Goal: Information Seeking & Learning: Learn about a topic

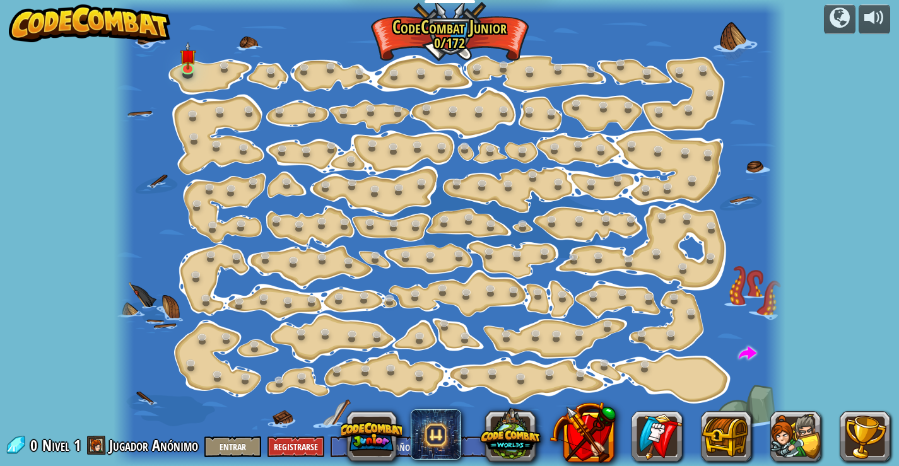
select select "es-ES"
click at [203, 68] on div at bounding box center [450, 233] width 672 height 466
click at [192, 66] on img at bounding box center [188, 49] width 16 height 38
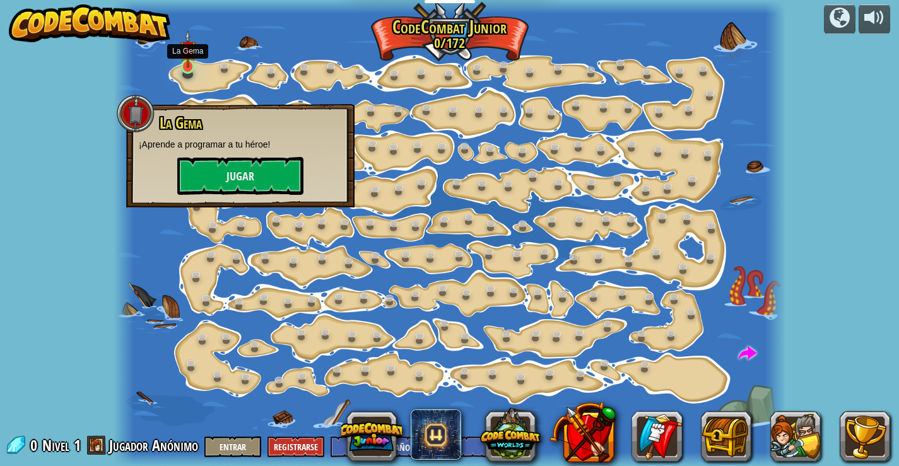
click at [191, 66] on img at bounding box center [188, 49] width 16 height 38
click at [289, 179] on button "Jugar" at bounding box center [240, 176] width 126 height 38
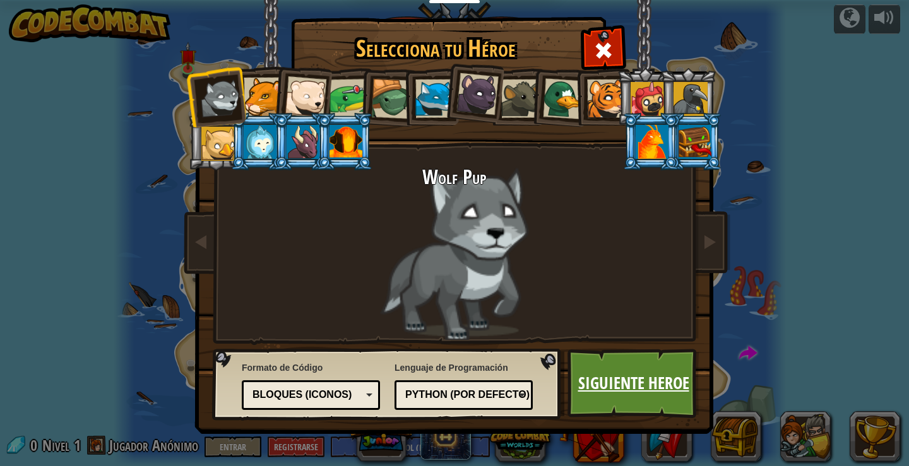
click at [622, 404] on link "Siguiente Heroe" at bounding box center [633, 383] width 132 height 69
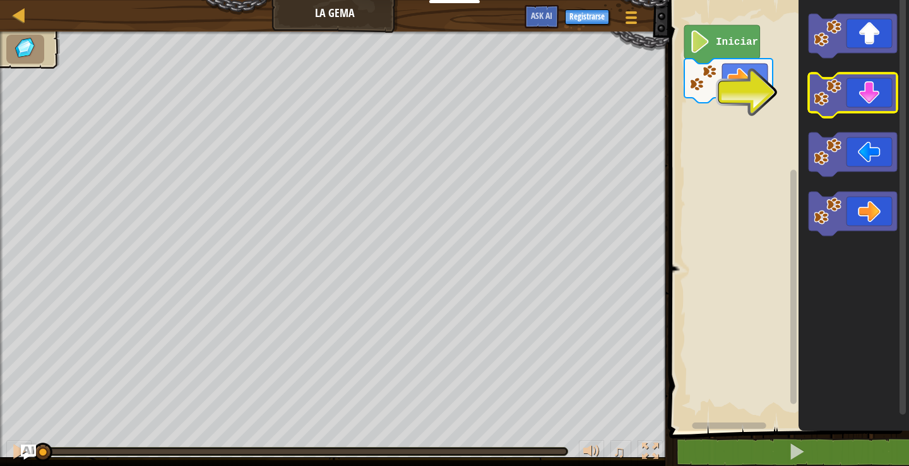
click at [686, 143] on div "Iniciar" at bounding box center [787, 212] width 244 height 437
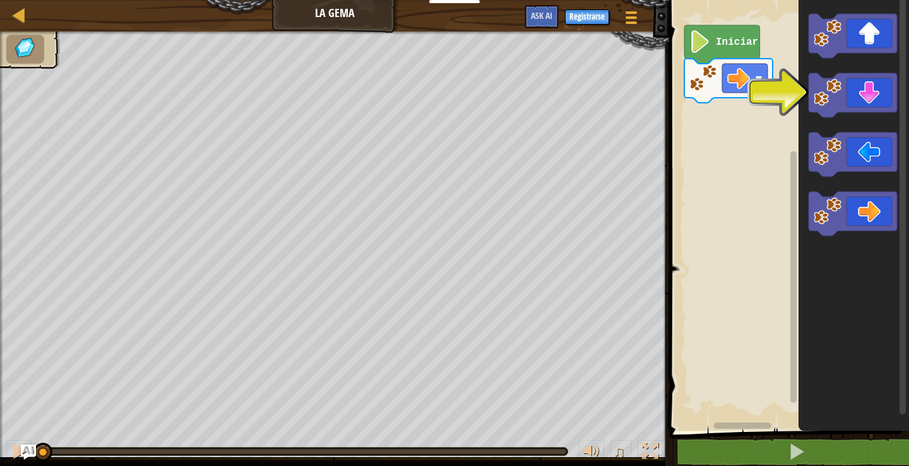
click at [716, 107] on rect "Espacio de trabajo de Blockly" at bounding box center [787, 212] width 244 height 437
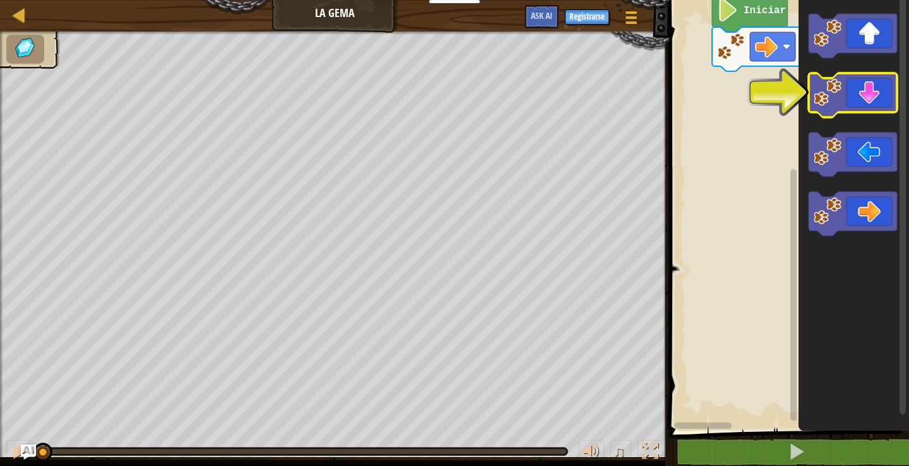
click at [744, 91] on div "Iniciar" at bounding box center [787, 212] width 244 height 437
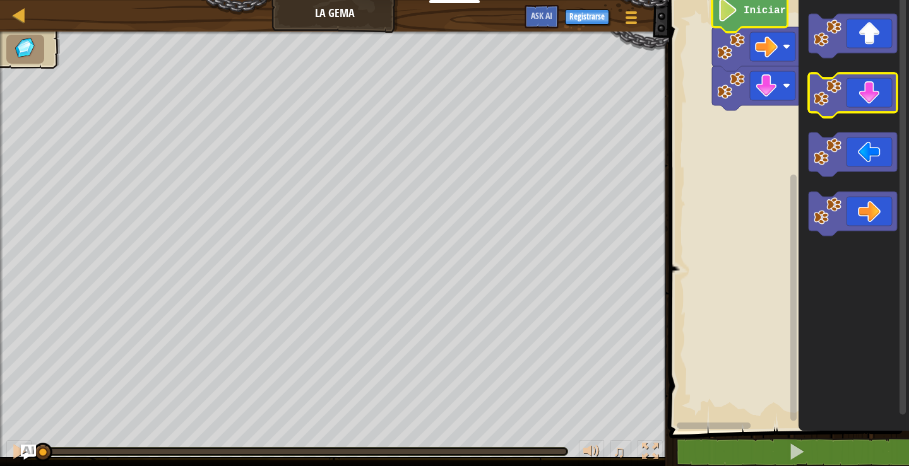
click at [827, 96] on image "Espacio de trabajo de Blockly" at bounding box center [827, 93] width 28 height 28
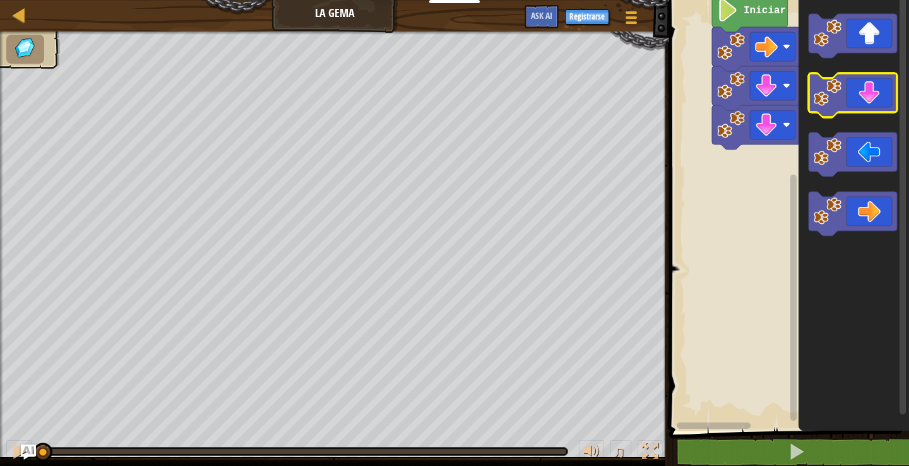
click at [827, 96] on image "Espacio de trabajo de Blockly" at bounding box center [827, 93] width 28 height 28
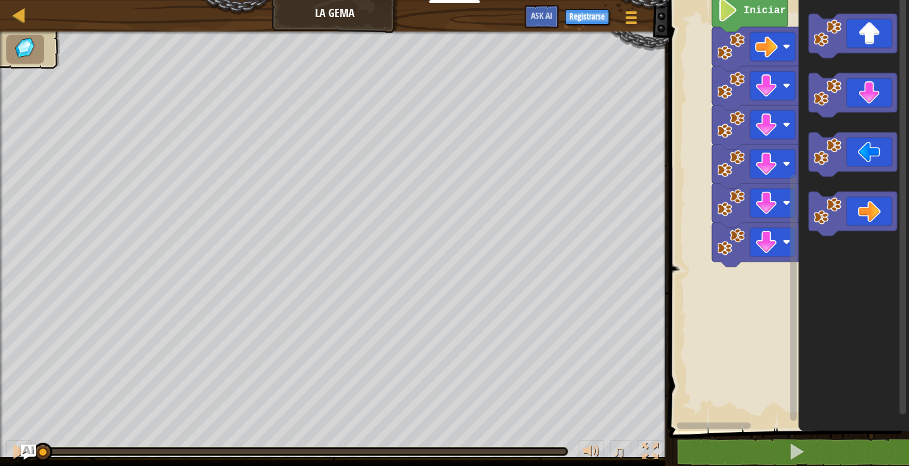
click at [731, 15] on image "Espacio de trabajo de Blockly" at bounding box center [727, 10] width 21 height 23
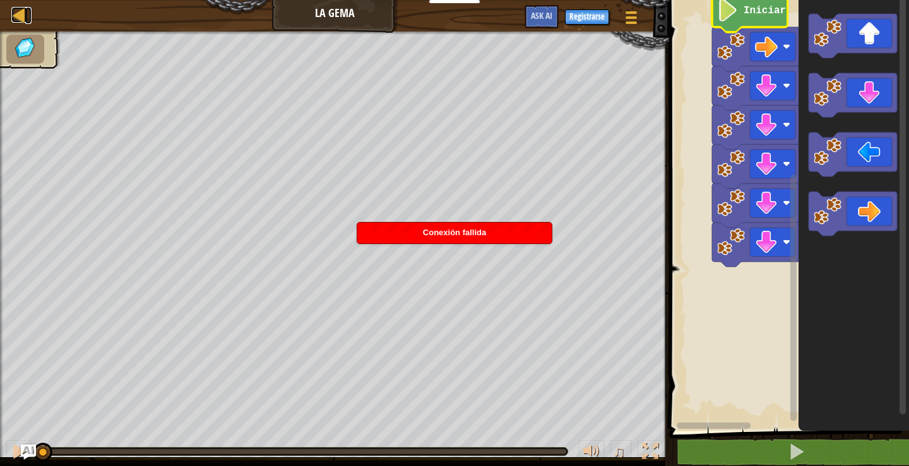
click at [18, 8] on div at bounding box center [19, 15] width 16 height 16
click at [444, 231] on span "Conexión fallida" at bounding box center [454, 232] width 63 height 9
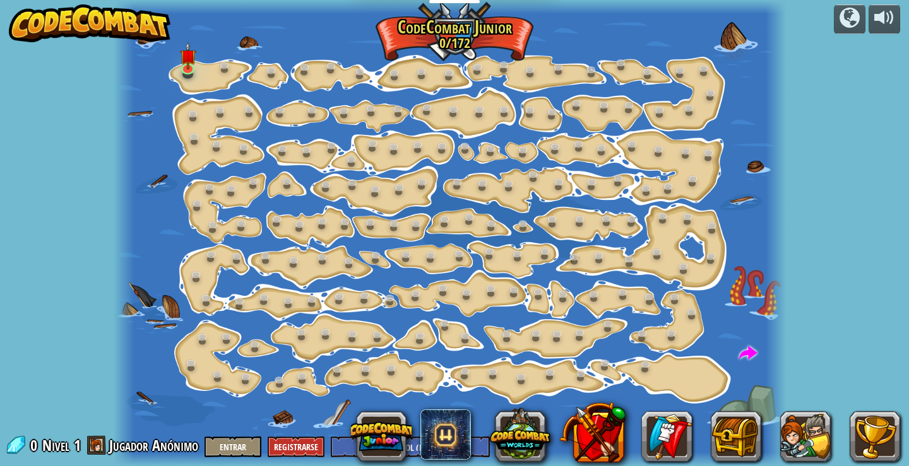
select select "es-ES"
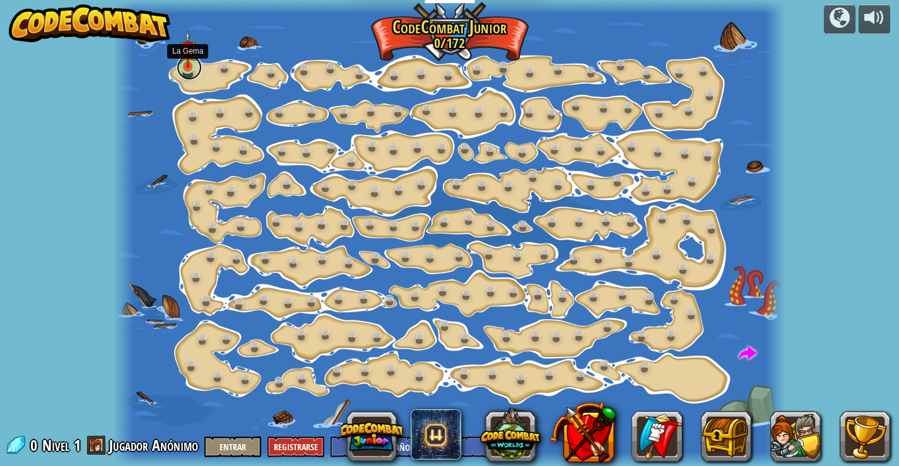
click at [196, 69] on link at bounding box center [189, 67] width 25 height 25
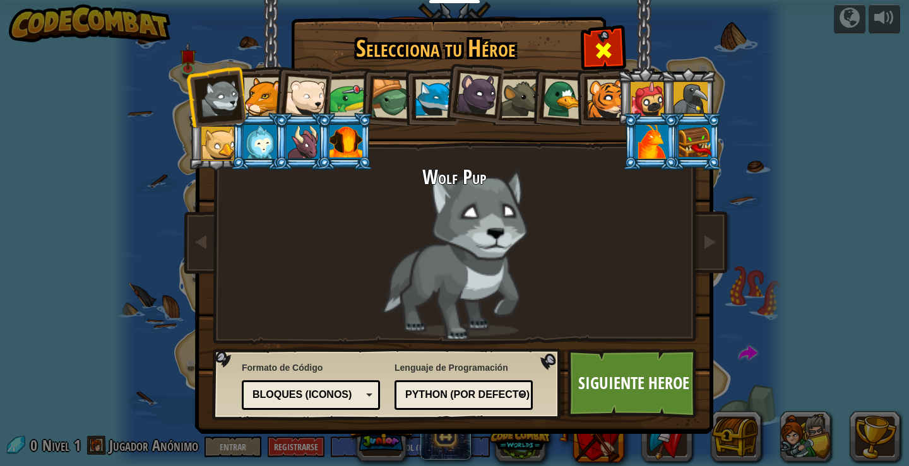
click at [620, 36] on div at bounding box center [603, 49] width 40 height 40
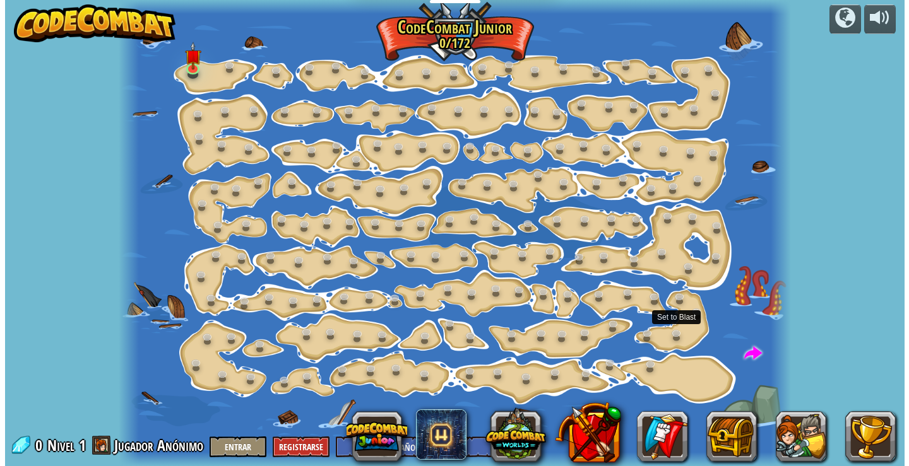
scroll to position [1, 0]
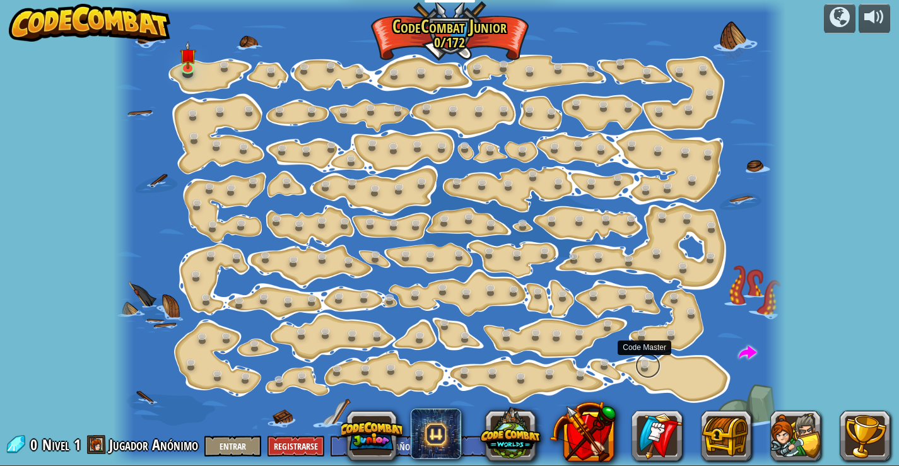
click at [638, 370] on link at bounding box center [647, 365] width 25 height 25
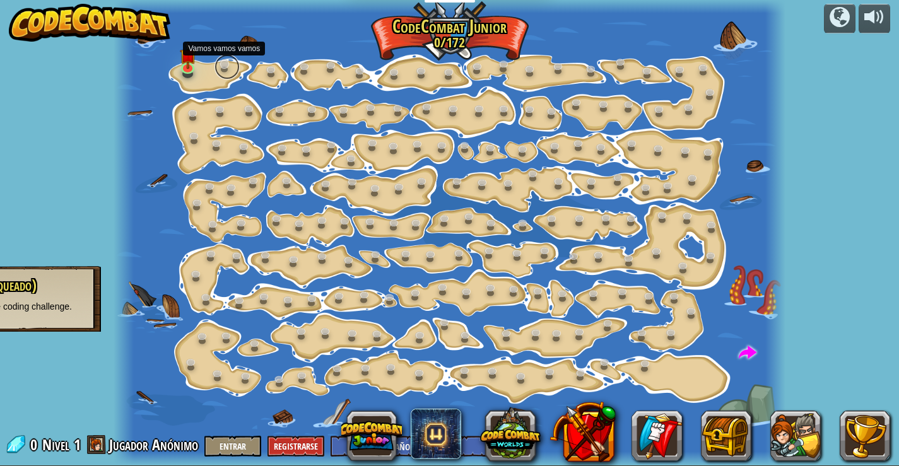
click at [222, 68] on link at bounding box center [227, 66] width 25 height 25
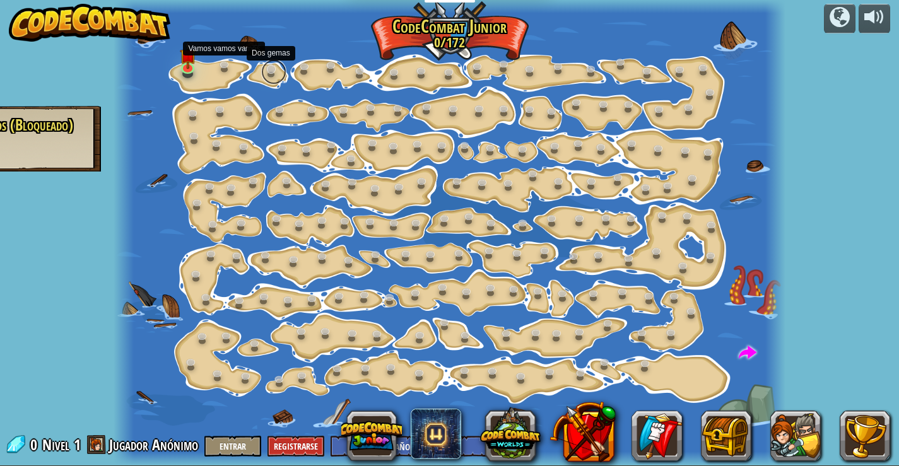
click at [274, 70] on link at bounding box center [273, 71] width 25 height 25
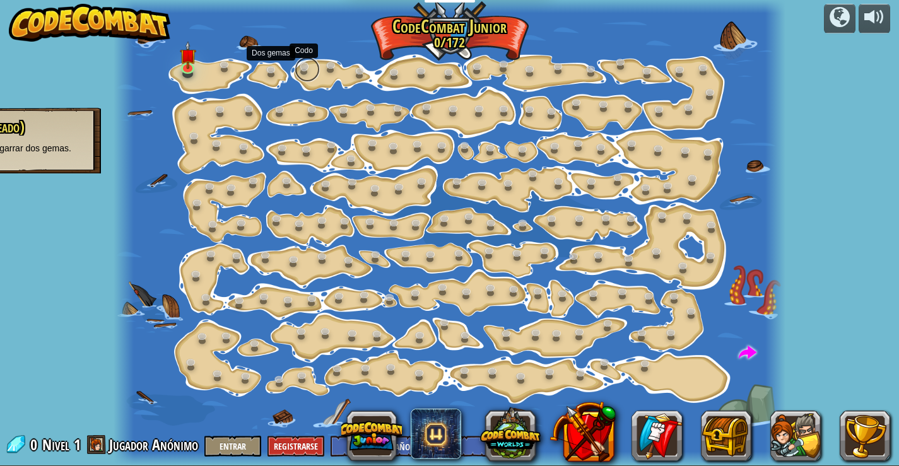
click at [306, 68] on link at bounding box center [307, 69] width 25 height 25
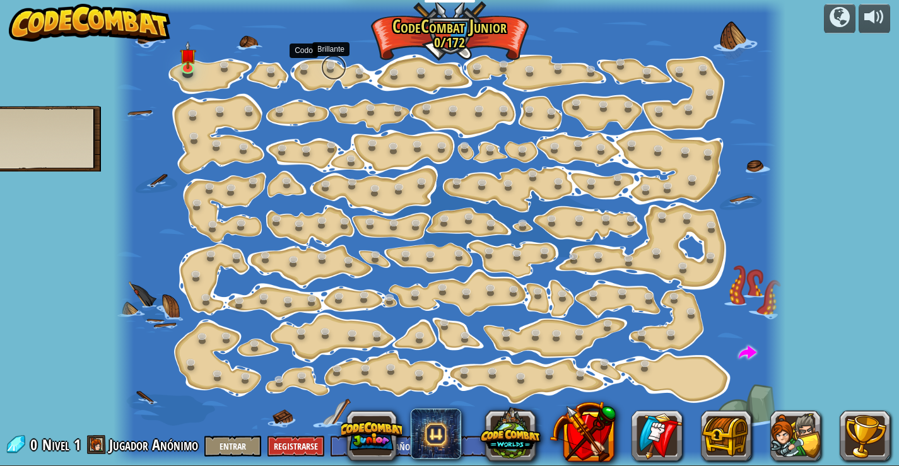
click at [330, 68] on link at bounding box center [333, 67] width 25 height 25
click at [196, 74] on link at bounding box center [189, 66] width 25 height 25
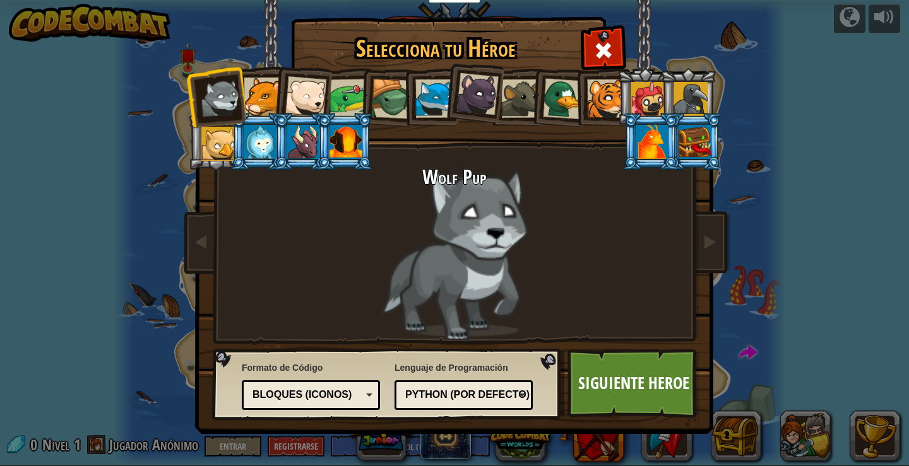
click at [572, 97] on div at bounding box center [563, 98] width 41 height 41
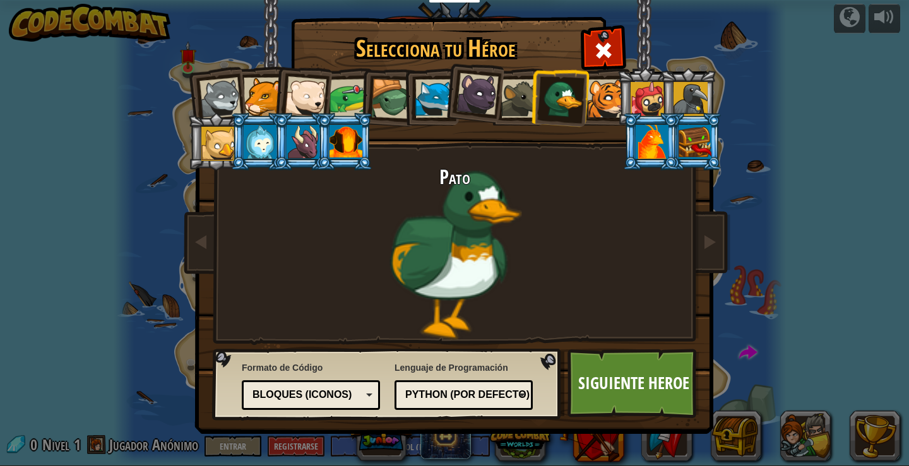
click at [598, 104] on div at bounding box center [606, 98] width 38 height 38
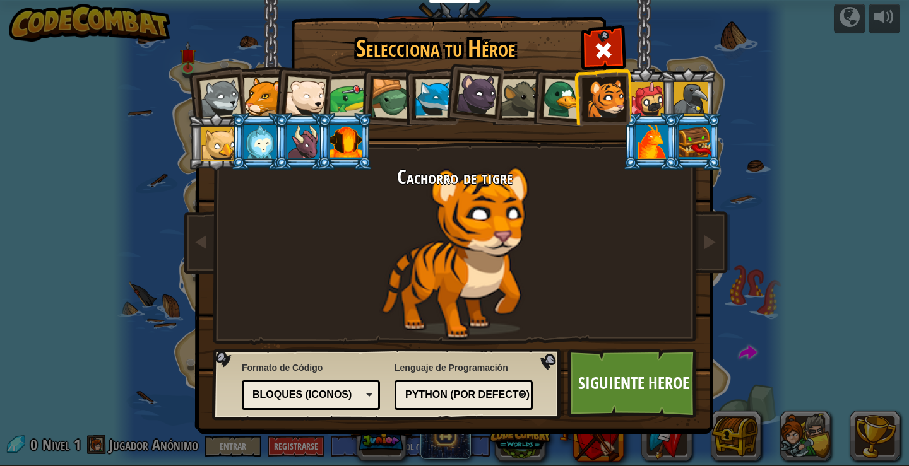
click at [347, 91] on div at bounding box center [348, 98] width 39 height 39
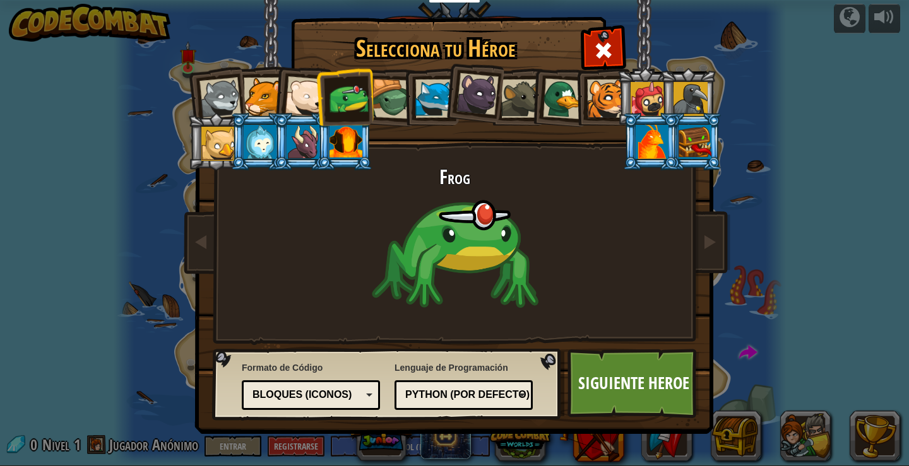
click at [384, 88] on div at bounding box center [391, 99] width 40 height 40
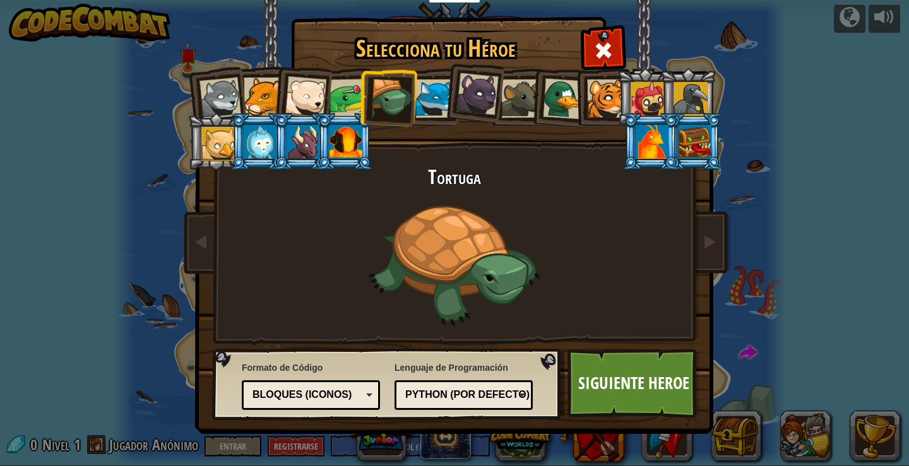
drag, startPoint x: 441, startPoint y: 95, endPoint x: 436, endPoint y: 90, distance: 6.7
click at [438, 91] on div at bounding box center [434, 98] width 38 height 38
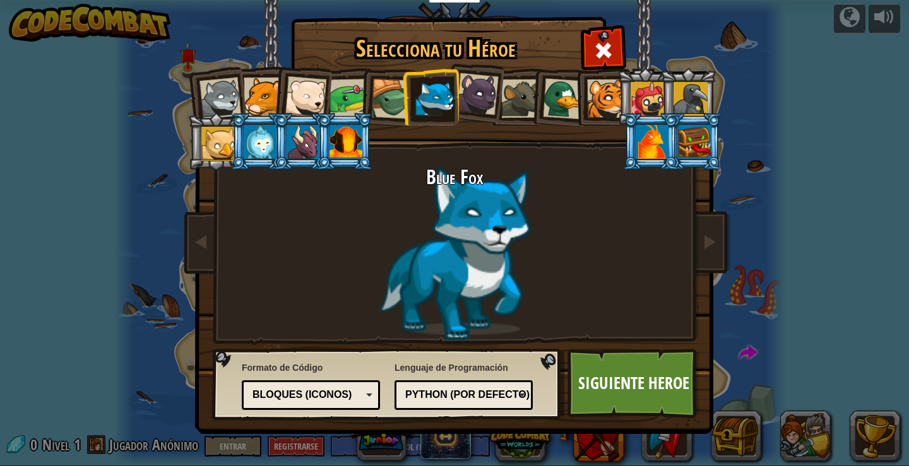
click at [472, 96] on div at bounding box center [477, 94] width 42 height 42
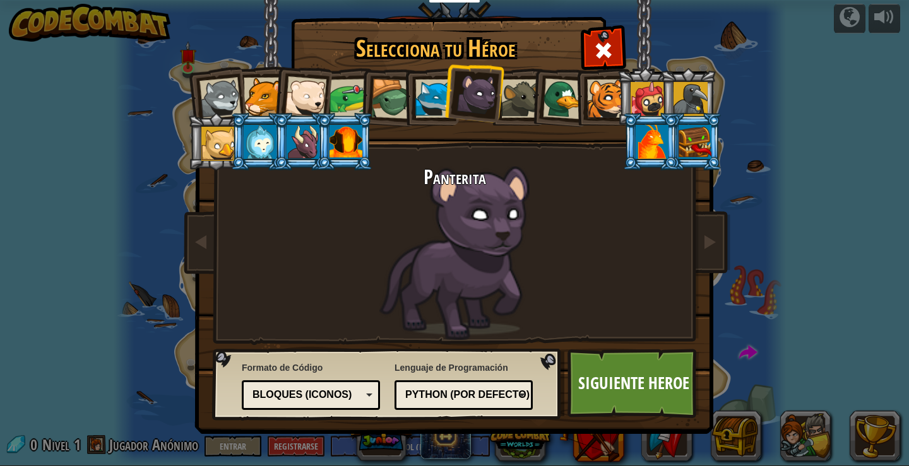
click at [422, 91] on div at bounding box center [434, 98] width 38 height 38
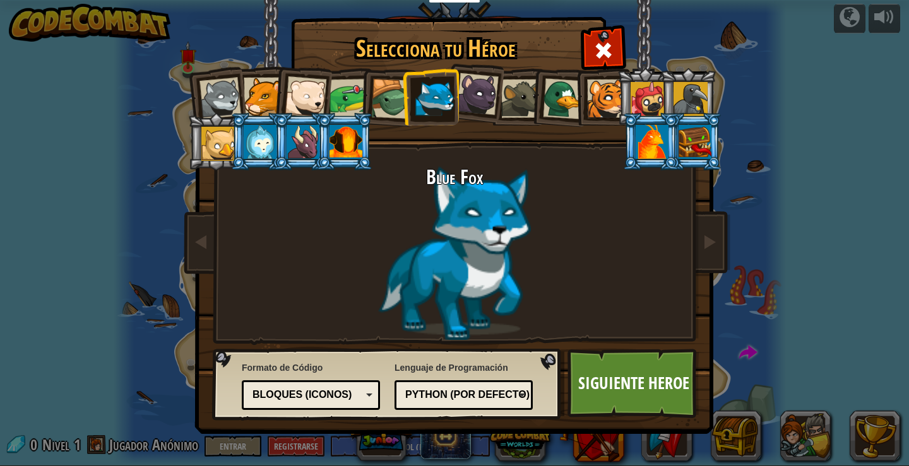
click at [332, 143] on div at bounding box center [345, 142] width 33 height 34
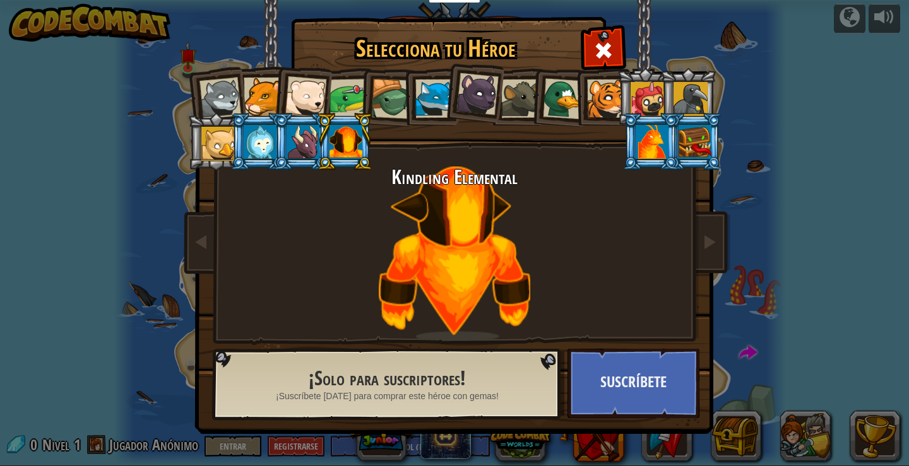
click at [295, 144] on div at bounding box center [302, 142] width 33 height 34
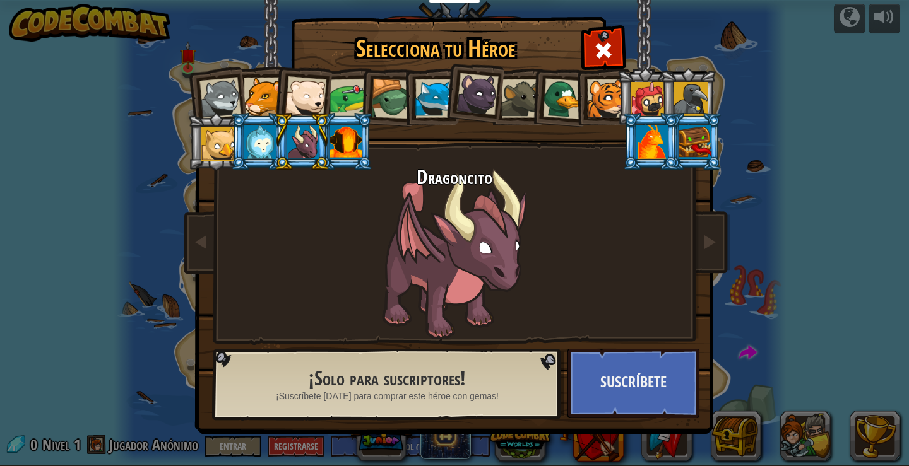
click at [387, 98] on div at bounding box center [391, 99] width 40 height 40
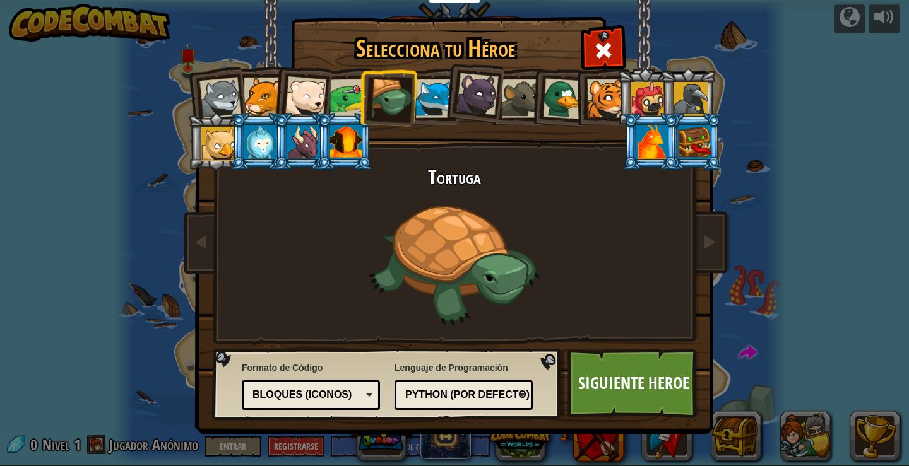
click at [423, 85] on div at bounding box center [434, 98] width 38 height 38
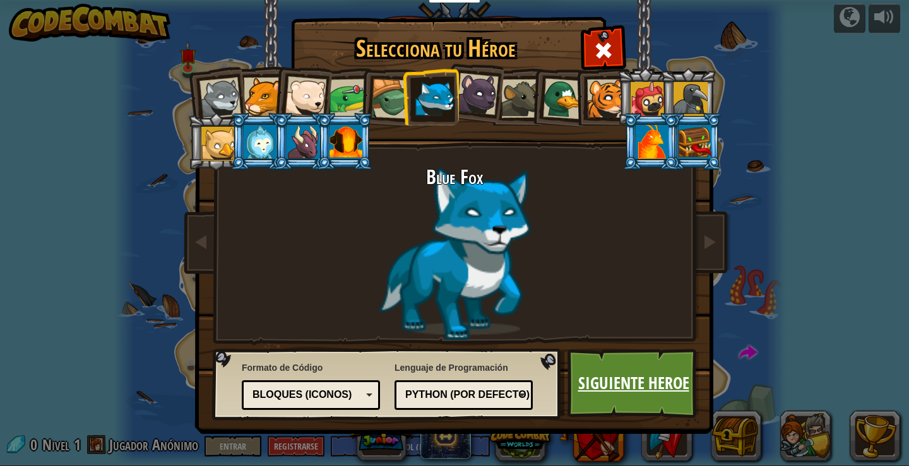
click at [622, 380] on link "Siguiente Heroe" at bounding box center [633, 383] width 132 height 69
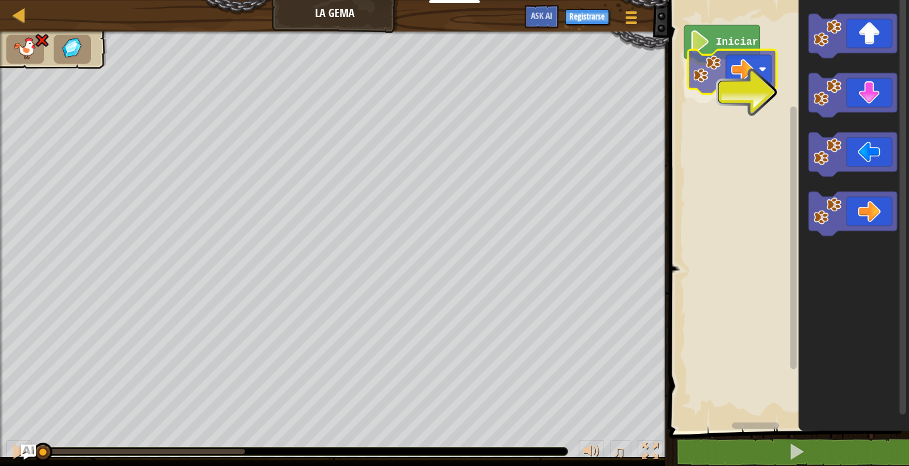
click at [705, 81] on div "Iniciar" at bounding box center [787, 212] width 244 height 437
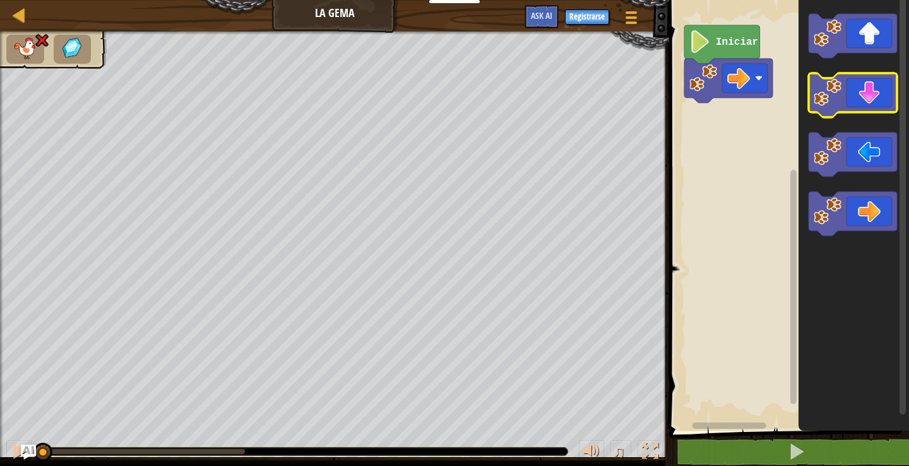
click at [861, 86] on icon "Espacio de trabajo de Blockly" at bounding box center [852, 95] width 88 height 44
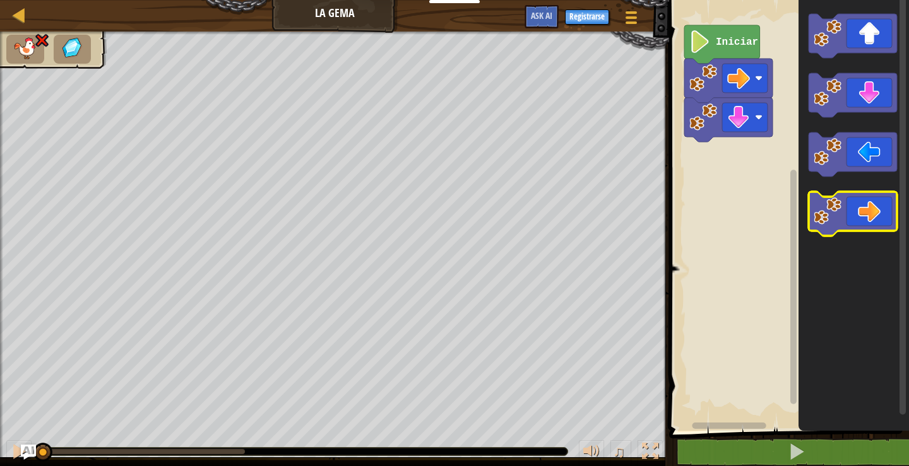
click at [821, 212] on g "Espacio de trabajo de Blockly" at bounding box center [852, 214] width 88 height 44
click at [848, 213] on icon "Espacio de trabajo de Blockly" at bounding box center [852, 214] width 88 height 44
click at [849, 223] on icon "Espacio de trabajo de Blockly" at bounding box center [852, 214] width 88 height 44
click at [700, 188] on div "Iniciar" at bounding box center [787, 212] width 244 height 437
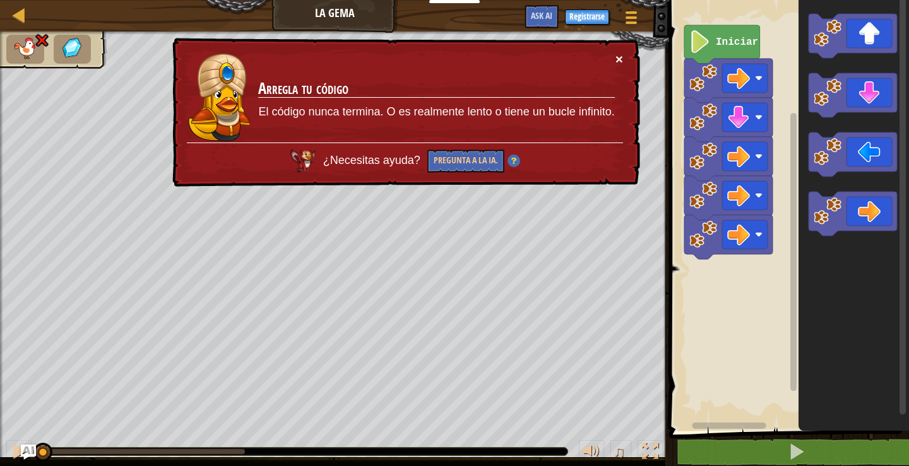
click at [622, 56] on button "×" at bounding box center [619, 58] width 8 height 13
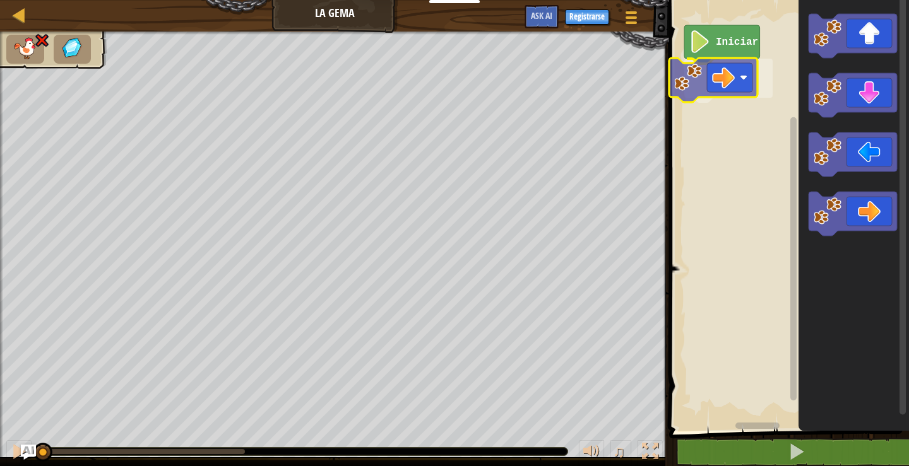
click at [710, 79] on div "Iniciar" at bounding box center [787, 212] width 244 height 437
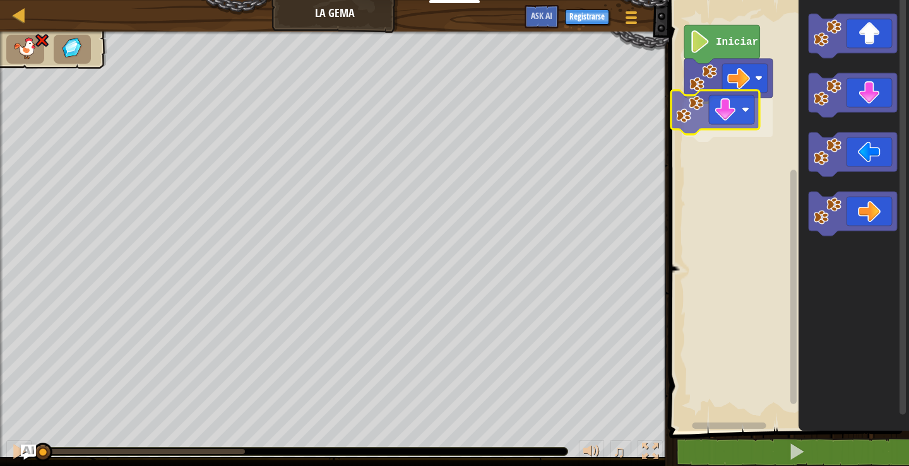
click at [765, 142] on div "Iniciar" at bounding box center [787, 212] width 244 height 437
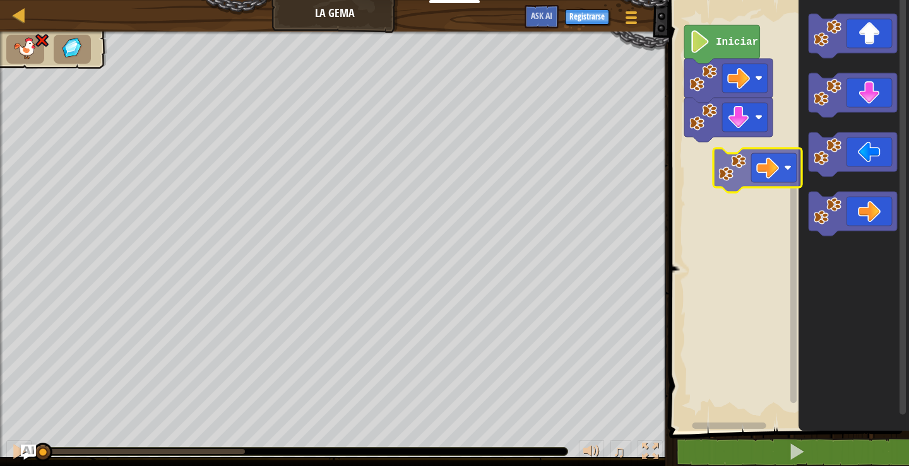
click at [721, 150] on div "Iniciar" at bounding box center [787, 212] width 244 height 437
